Goal: Transaction & Acquisition: Purchase product/service

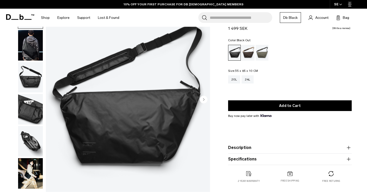
scroll to position [38, 0]
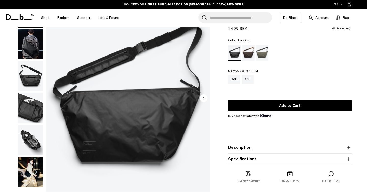
click at [203, 99] on icon "Next slide" at bounding box center [203, 98] width 1 height 2
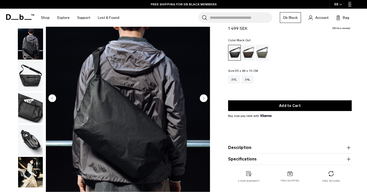
click at [203, 99] on icon "Next slide" at bounding box center [203, 98] width 1 height 2
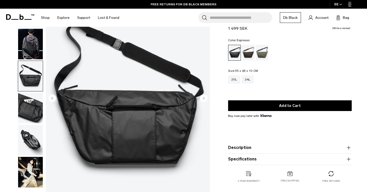
click at [250, 52] on div "Espresso" at bounding box center [248, 53] width 13 height 16
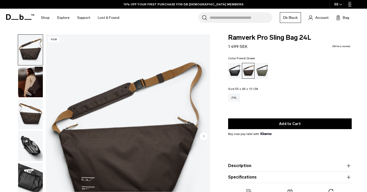
click at [262, 66] on div "Forest Green" at bounding box center [261, 71] width 13 height 16
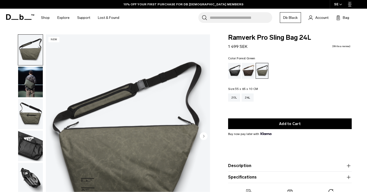
click at [236, 70] on div "Black Out" at bounding box center [234, 71] width 13 height 16
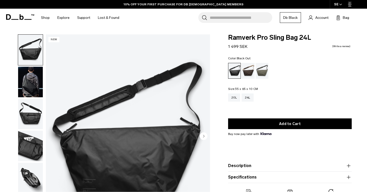
click at [204, 137] on icon "Next slide" at bounding box center [203, 136] width 1 height 2
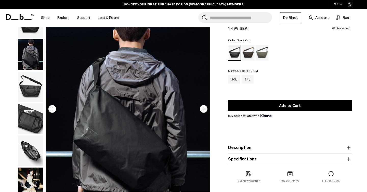
scroll to position [32, 0]
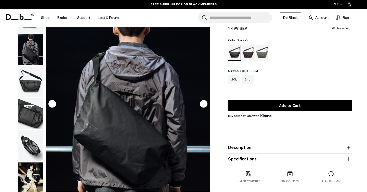
click at [202, 105] on circle "Next slide" at bounding box center [204, 104] width 8 height 8
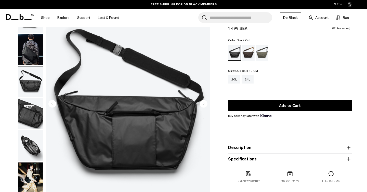
click at [202, 105] on circle "Next slide" at bounding box center [204, 104] width 8 height 8
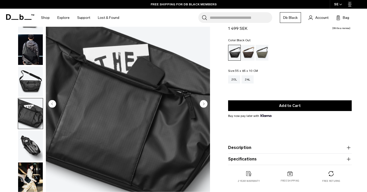
click at [202, 105] on circle "Next slide" at bounding box center [204, 104] width 8 height 8
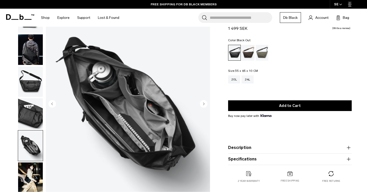
click at [202, 105] on circle "Next slide" at bounding box center [204, 104] width 8 height 8
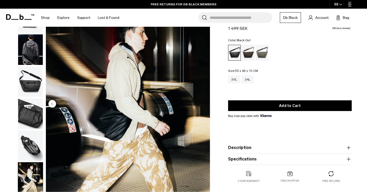
click at [202, 105] on img "6 / 6" at bounding box center [128, 104] width 164 height 205
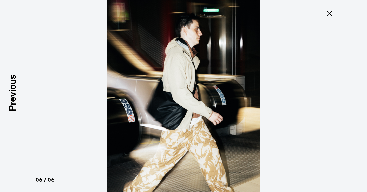
click at [330, 13] on icon at bounding box center [329, 13] width 5 height 5
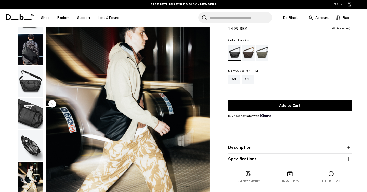
scroll to position [0, 0]
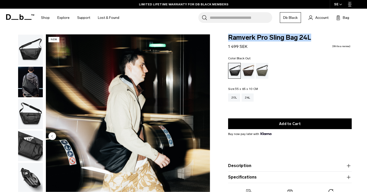
drag, startPoint x: 228, startPoint y: 37, endPoint x: 320, endPoint y: 44, distance: 92.2
click at [320, 44] on div "Ramverk Pro Sling Bag 24L 1 499 SEK 0.0 star rating Write a review" at bounding box center [290, 41] width 124 height 15
copy span "Ramverk Pro Sling Bag 24L"
